Goal: Transaction & Acquisition: Register for event/course

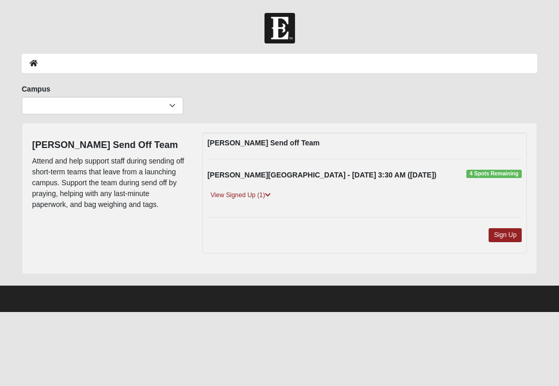
click at [513, 235] on link "Sign Up" at bounding box center [505, 235] width 33 height 14
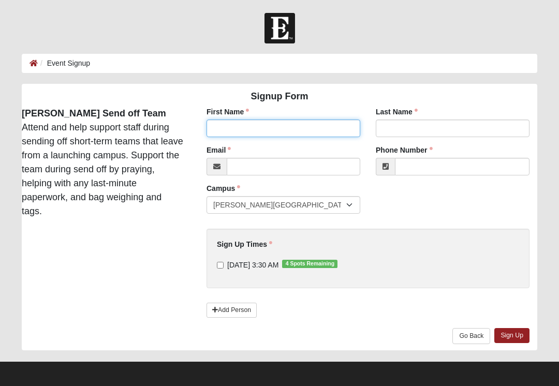
click at [312, 122] on input "First Name" at bounding box center [284, 129] width 154 height 18
type input "David"
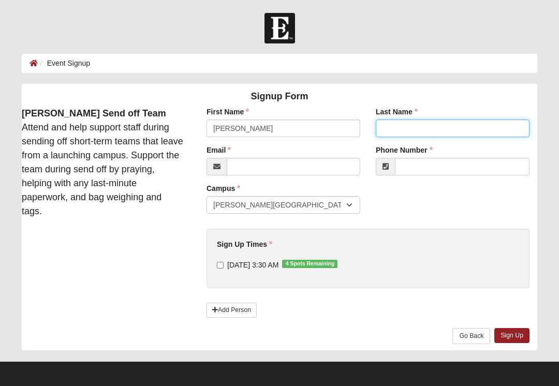
click at [454, 135] on input "Last Name" at bounding box center [453, 129] width 154 height 18
type input "Carley"
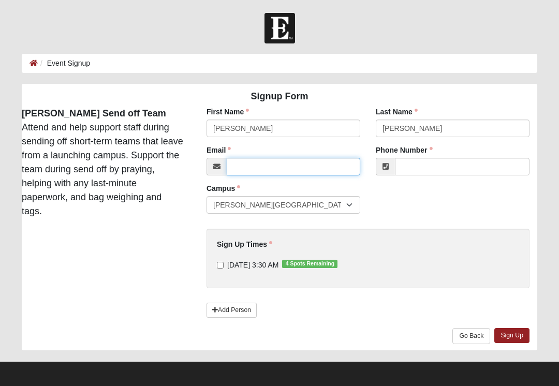
click at [305, 166] on input "Email" at bounding box center [294, 167] width 134 height 18
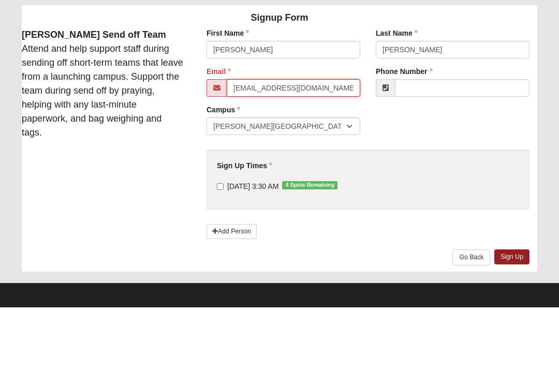
type input "dandydave2001@yahoo.com"
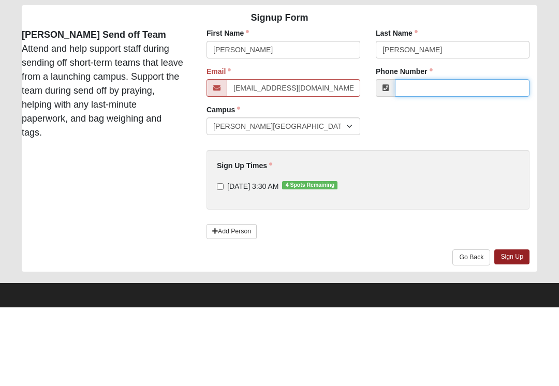
click at [490, 158] on input "Phone Number" at bounding box center [462, 167] width 135 height 18
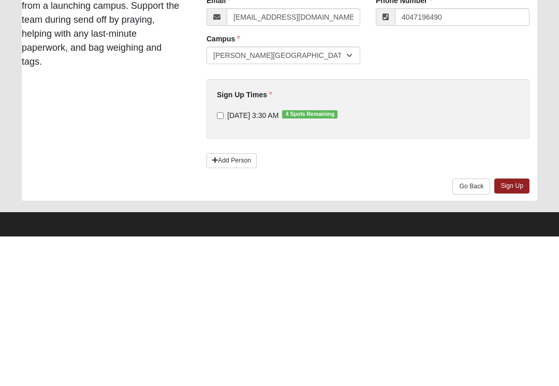
click at [225, 239] on div "Sign Up Times 10/6/2025 3:30 AM 4 Spots Remaining Sign Up Times is required." at bounding box center [368, 254] width 302 height 31
type input "(404) 719-6490"
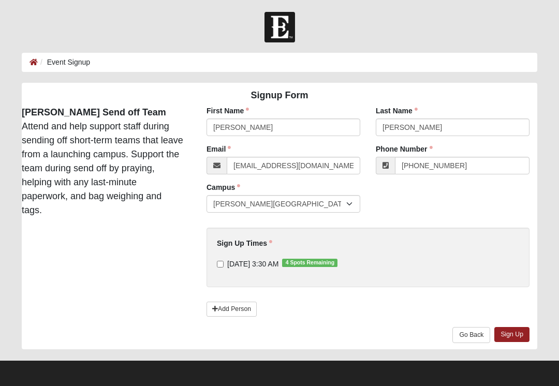
click at [223, 264] on input "10/6/2025 3:30 AM 4 Spots Remaining" at bounding box center [220, 264] width 7 height 7
checkbox input "true"
click at [524, 340] on link "Sign Up" at bounding box center [512, 334] width 35 height 15
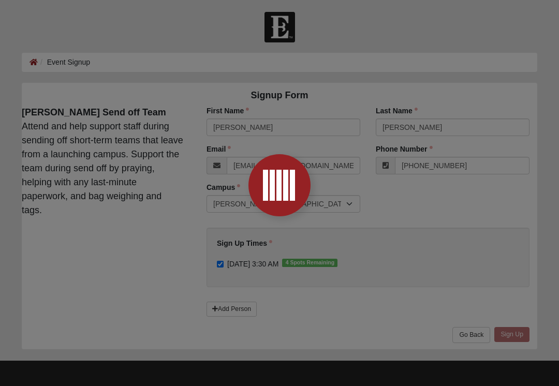
scroll to position [0, 0]
